Goal: Transaction & Acquisition: Purchase product/service

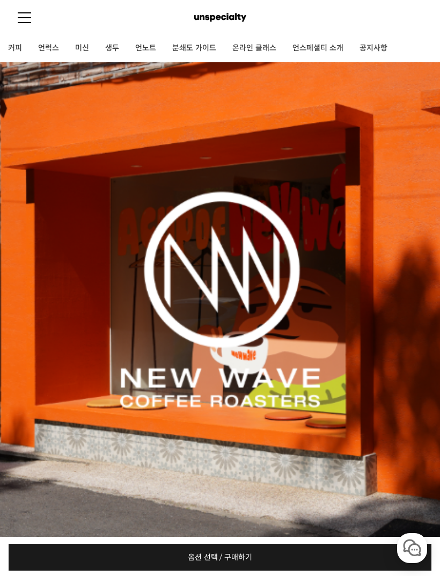
click at [16, 39] on link "커피" at bounding box center [15, 48] width 30 height 27
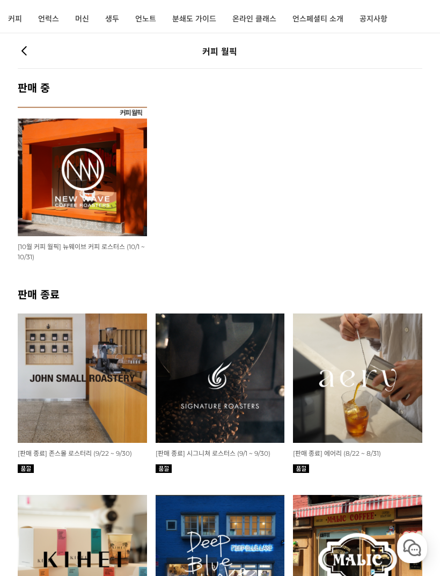
scroll to position [30, 0]
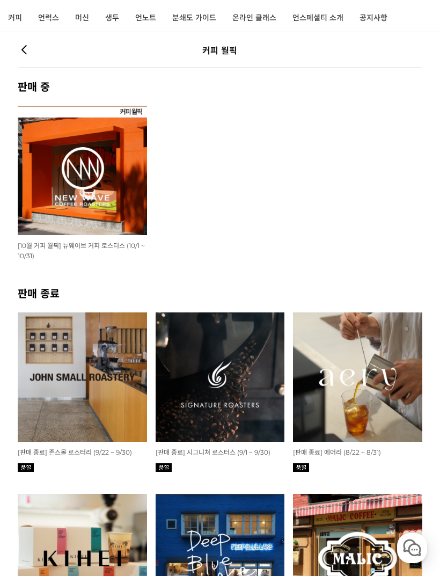
click at [69, 190] on img at bounding box center [82, 170] width 129 height 129
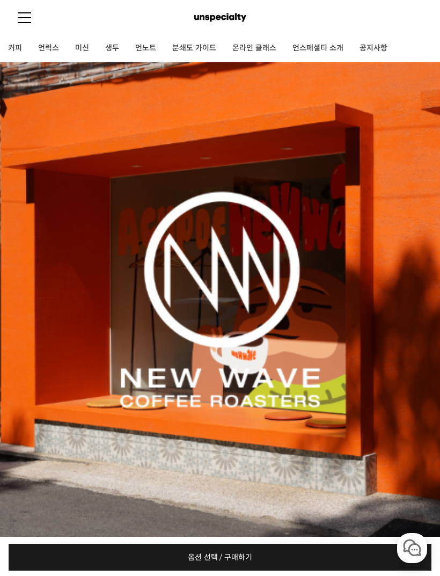
click at [31, 14] on link at bounding box center [24, 17] width 13 height 35
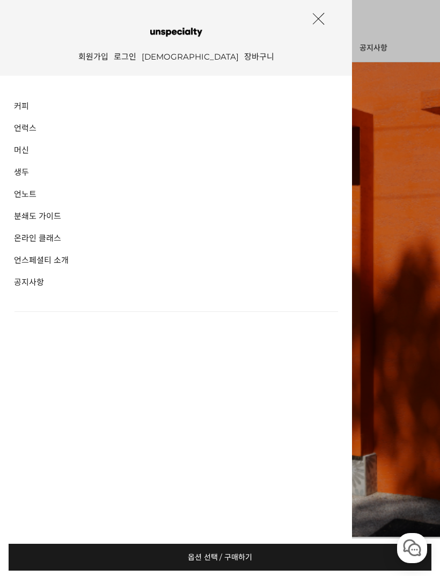
click at [20, 111] on link "커피" at bounding box center [176, 105] width 324 height 17
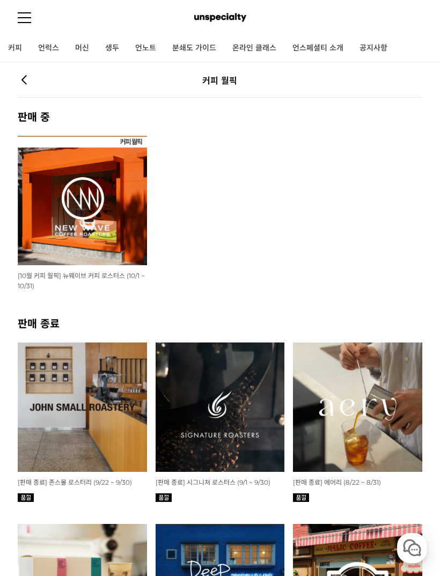
click at [67, 263] on img at bounding box center [82, 200] width 129 height 129
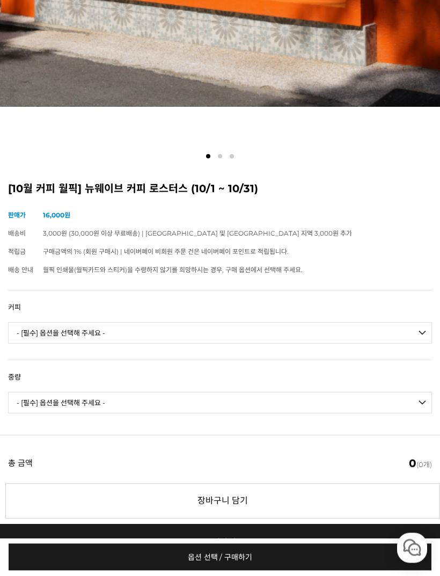
scroll to position [430, 0]
click at [412, 331] on select "- [필수] 옵션을 선택해 주세요 - ------------------- 언스페셜티 분쇄도 가이드 종이 받기 (주문 1건당 최대 1개 제공) …" at bounding box center [220, 332] width 424 height 21
select select "#2 콜롬비아 [PERSON_NAME]"
click at [419, 398] on select "- [필수] 옵션을 선택해 주세요 - ------------------- 200g" at bounding box center [220, 402] width 424 height 21
select select "200g"
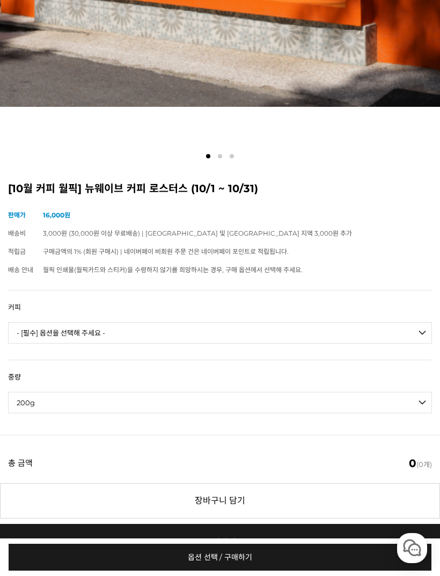
select select "*"
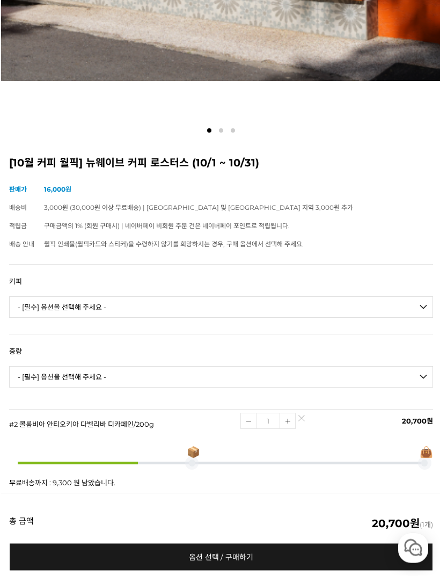
scroll to position [456, 0]
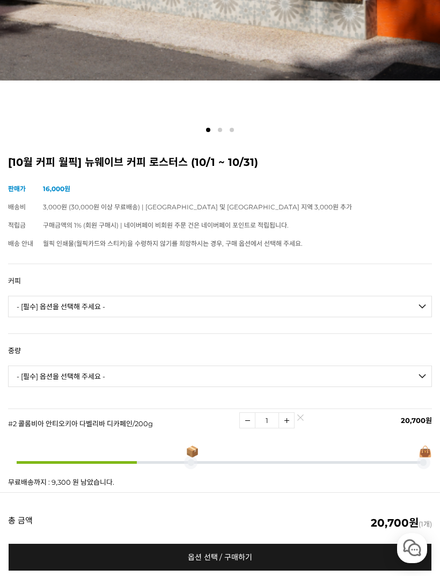
click at [417, 300] on select "- [필수] 옵션을 선택해 주세요 - ------------------- 언스페셜티 분쇄도 가이드 종이 받기 (주문 1건당 최대 1개 제공) …" at bounding box center [220, 306] width 424 height 21
select select "[PERSON_NAME] (언스페셜티 블렌드)"
click at [421, 372] on select "- [필수] 옵션을 선택해 주세요 - ------------------- 200g" at bounding box center [220, 376] width 424 height 21
select select "200g"
select select "*"
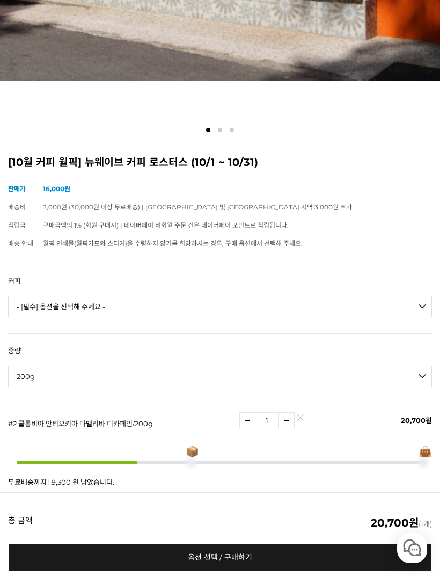
select select "*"
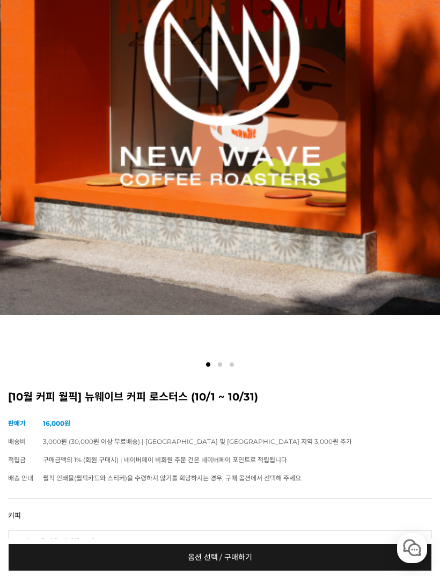
scroll to position [0, 0]
